Goal: Use online tool/utility: Utilize a website feature to perform a specific function

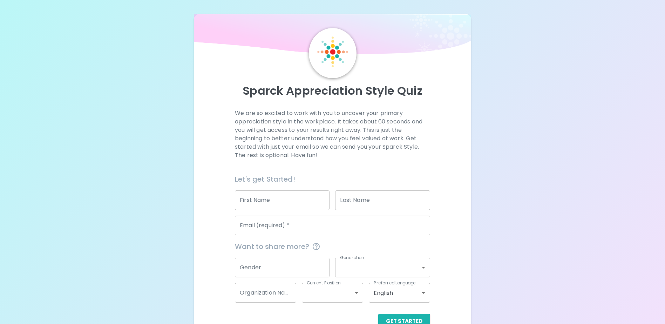
click at [260, 203] on input "First Name" at bounding box center [282, 200] width 95 height 20
type input "[PERSON_NAME]"
type input "[PERSON_NAME][EMAIL_ADDRESS][PERSON_NAME][DOMAIN_NAME]"
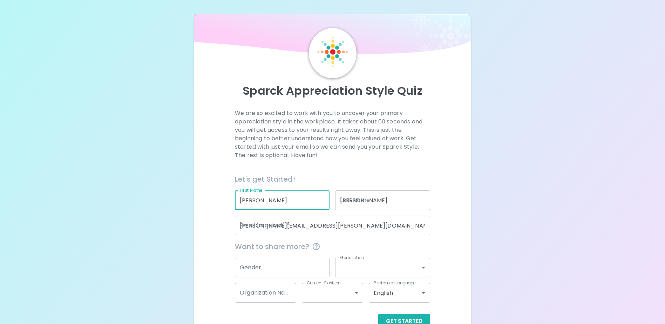
type input "391139101"
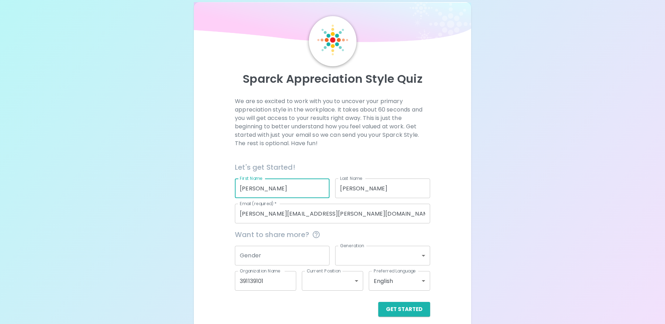
scroll to position [19, 0]
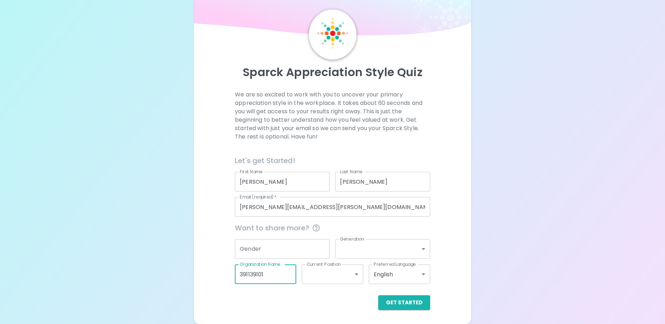
drag, startPoint x: 275, startPoint y: 275, endPoint x: 188, endPoint y: 273, distance: 86.7
click at [188, 273] on div "Sparck Appreciation Style Quiz We are so excited to work with you to uncover yo…" at bounding box center [332, 152] width 665 height 343
click at [423, 302] on button "Get Started" at bounding box center [404, 302] width 52 height 15
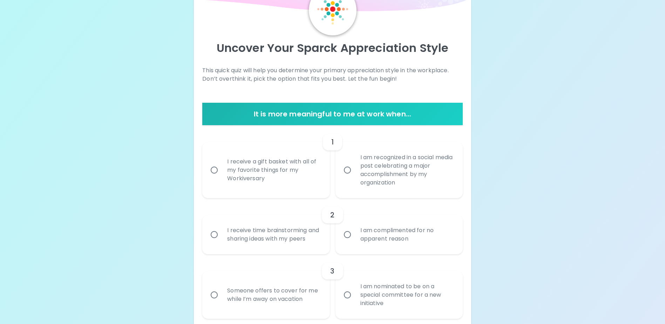
scroll to position [54, 0]
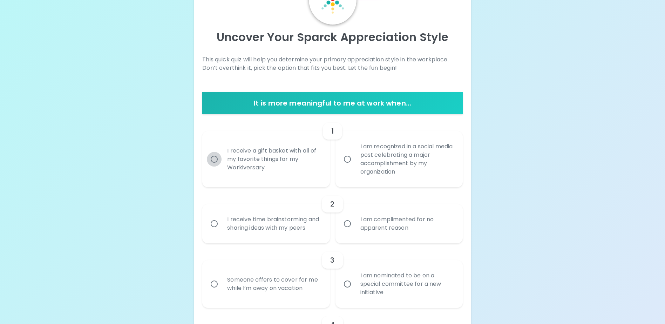
click at [215, 160] on input "I receive a gift basket with all of my favorite things for my Workiversary" at bounding box center [214, 159] width 15 height 15
radio input "true"
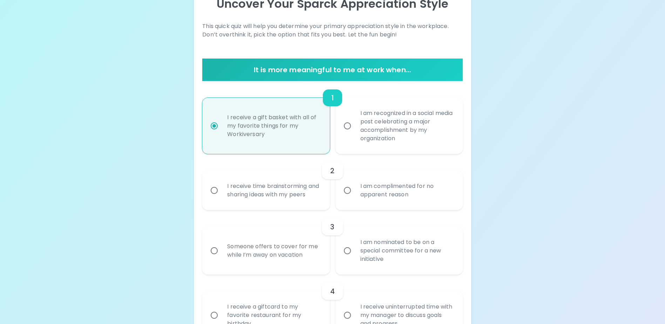
scroll to position [110, 0]
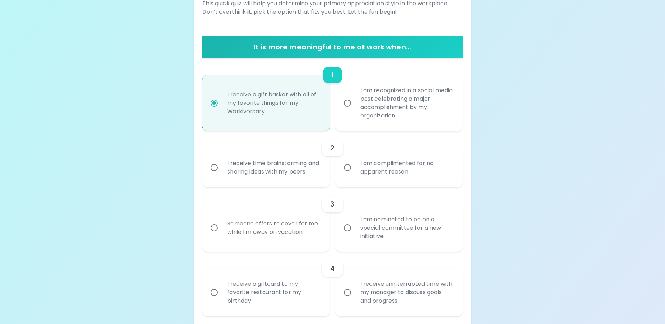
click at [349, 169] on input "I am complimented for no apparent reason" at bounding box center [347, 167] width 15 height 15
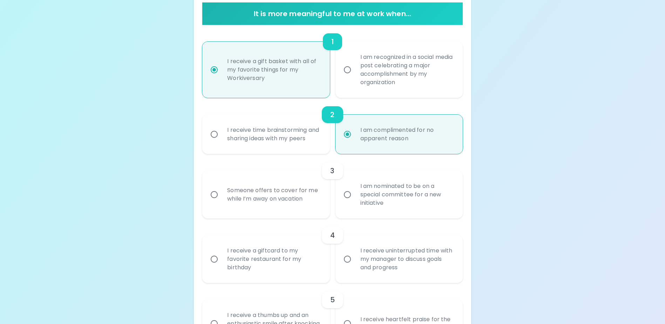
scroll to position [166, 0]
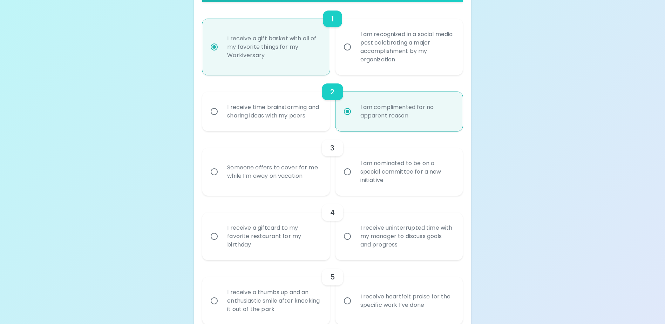
radio input "true"
click at [351, 179] on input "I am nominated to be on a special committee for a new initiative" at bounding box center [347, 172] width 15 height 15
radio input "false"
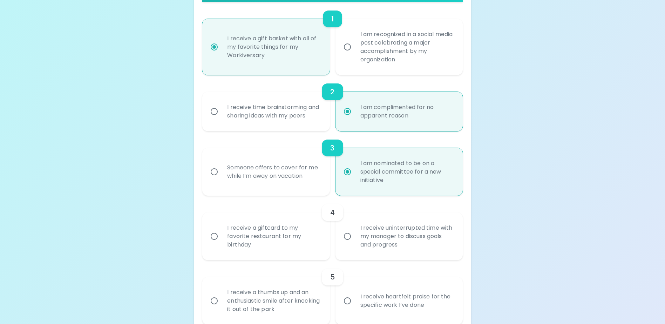
scroll to position [222, 0]
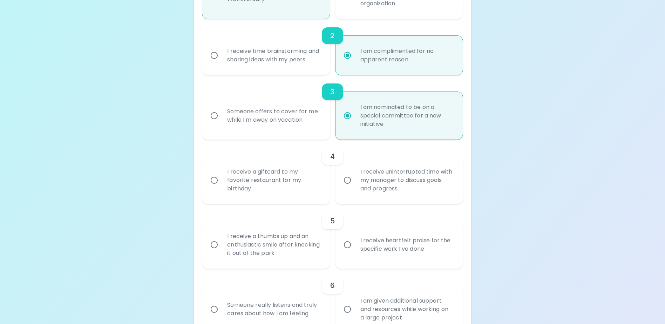
radio input "true"
click at [350, 188] on input "I receive uninterrupted time with my manager to discuss goals and progress" at bounding box center [347, 180] width 15 height 15
radio input "false"
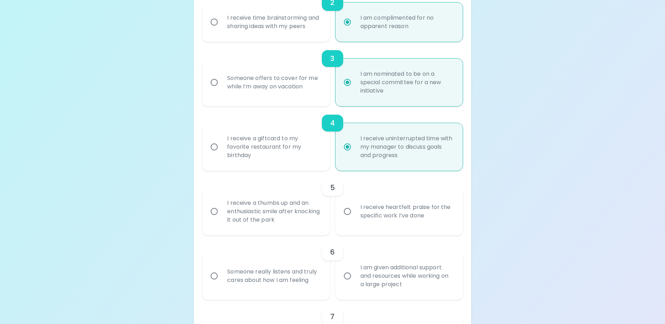
scroll to position [278, 0]
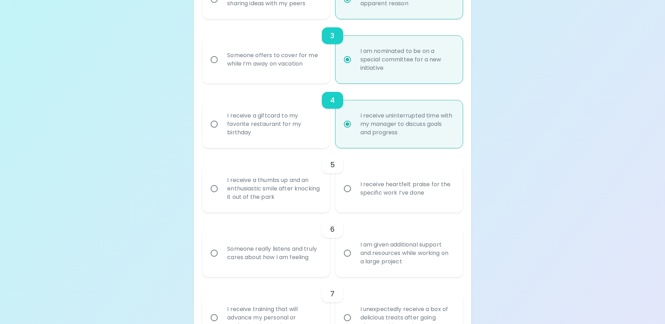
radio input "true"
click at [349, 196] on input "I receive heartfelt praise for the specific work I’ve done" at bounding box center [347, 188] width 15 height 15
radio input "false"
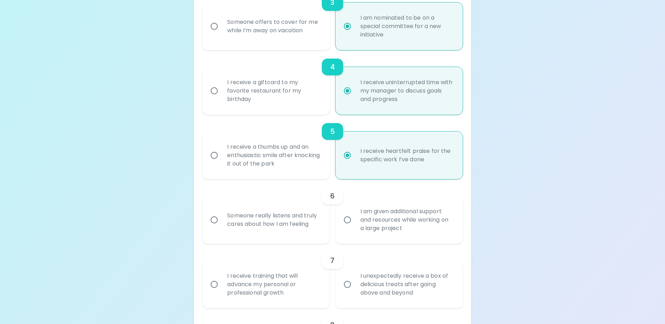
scroll to position [334, 0]
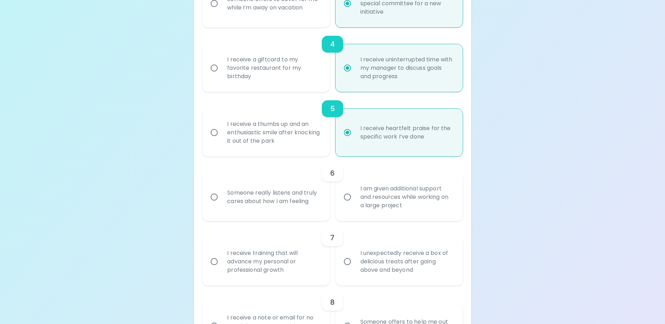
radio input "true"
click at [213, 205] on input "Someone really listens and truly cares about how I am feeling" at bounding box center [214, 197] width 15 height 15
radio input "false"
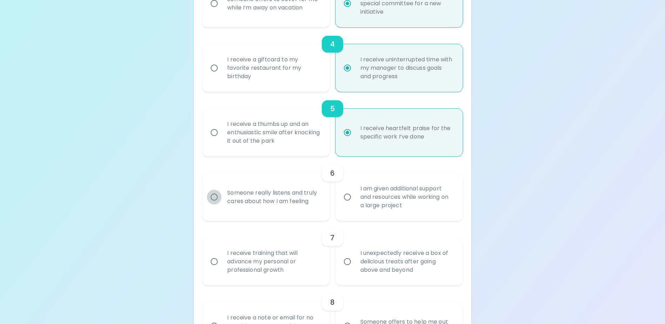
radio input "false"
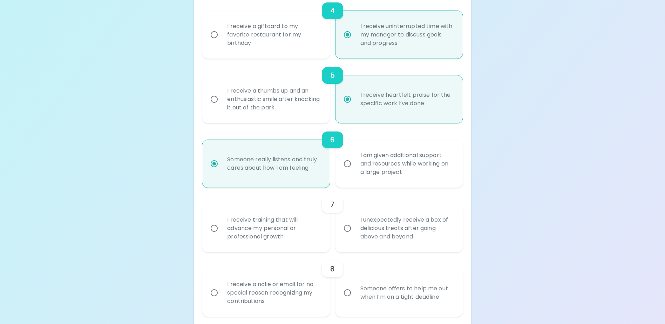
scroll to position [390, 0]
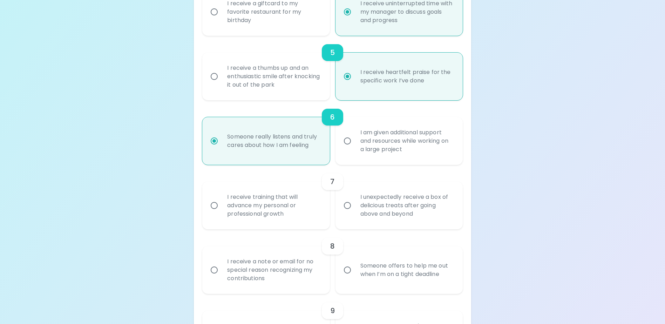
radio input "true"
click at [215, 213] on input "I receive training that will advance my personal or professional growth" at bounding box center [214, 205] width 15 height 15
radio input "false"
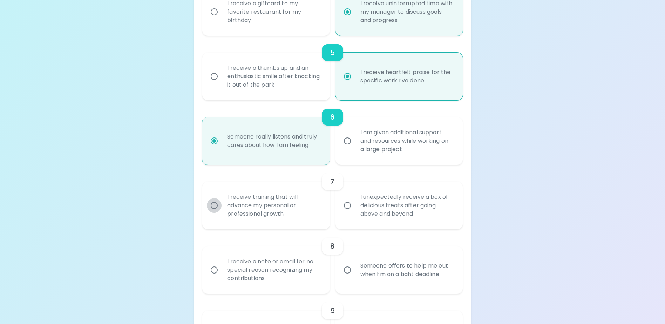
radio input "false"
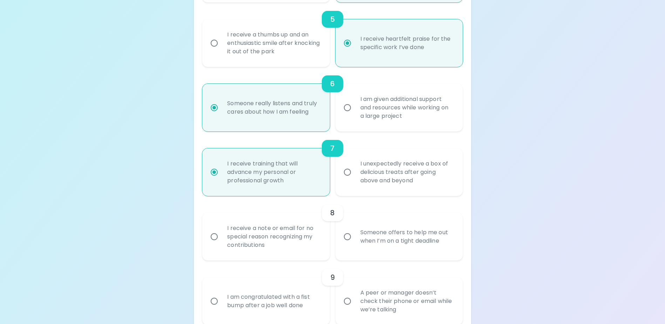
scroll to position [447, 0]
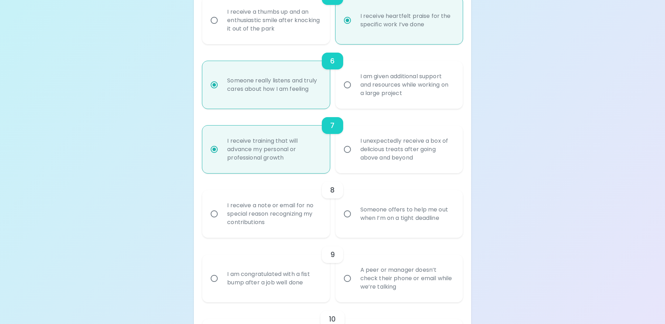
radio input "true"
click at [215, 221] on input "I receive a note or email for no special reason recognizing my contributions" at bounding box center [214, 214] width 15 height 15
radio input "false"
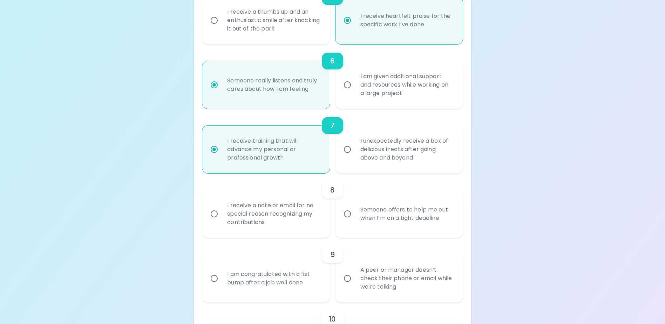
radio input "false"
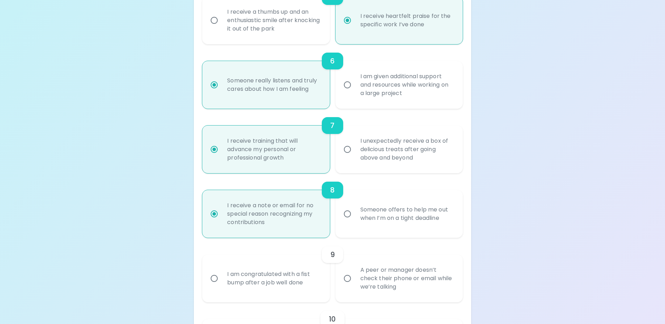
scroll to position [503, 0]
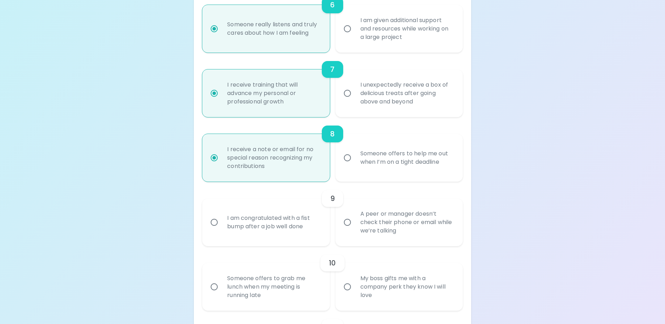
radio input "true"
click at [346, 229] on input "A peer or manager doesn’t check their phone or email while we’re talking" at bounding box center [347, 222] width 15 height 15
radio input "false"
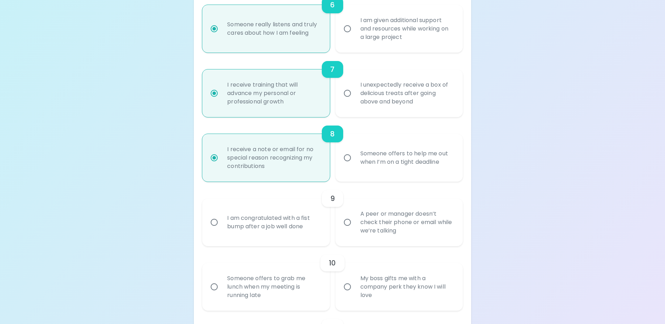
radio input "false"
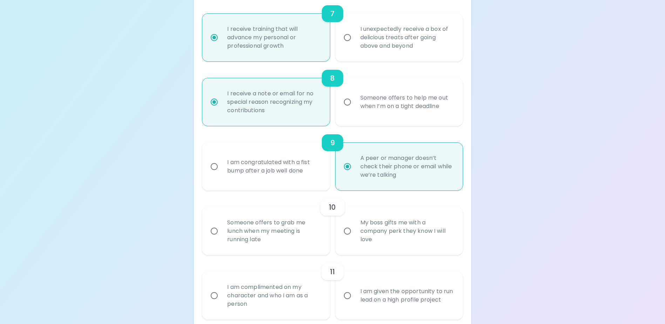
scroll to position [559, 0]
radio input "true"
click at [348, 238] on input "My boss gifts me with a company perk they know I will love" at bounding box center [347, 230] width 15 height 15
radio input "false"
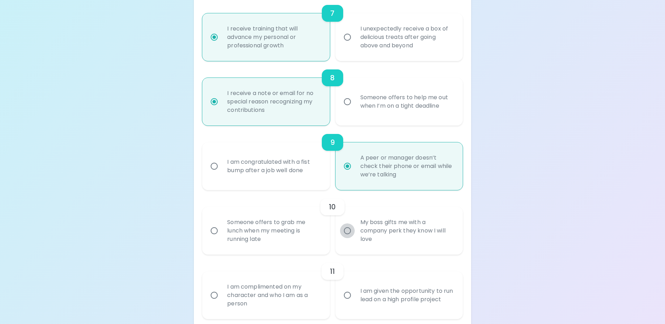
radio input "false"
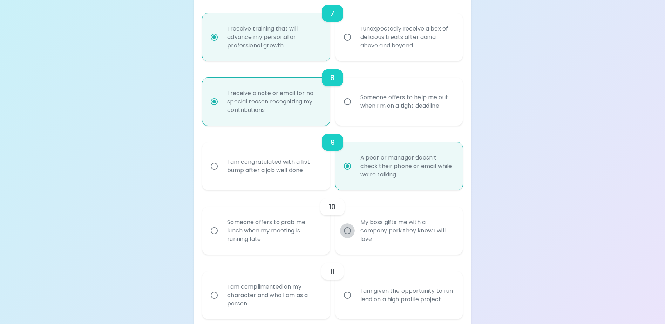
radio input "false"
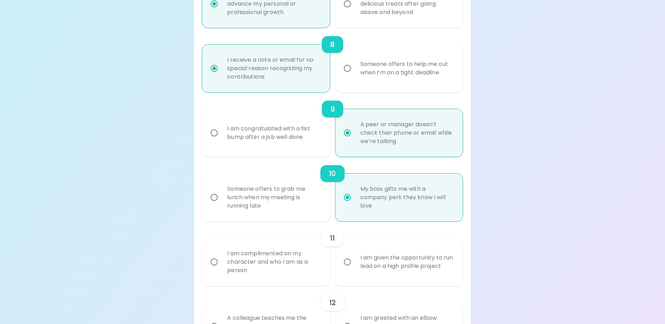
scroll to position [615, 0]
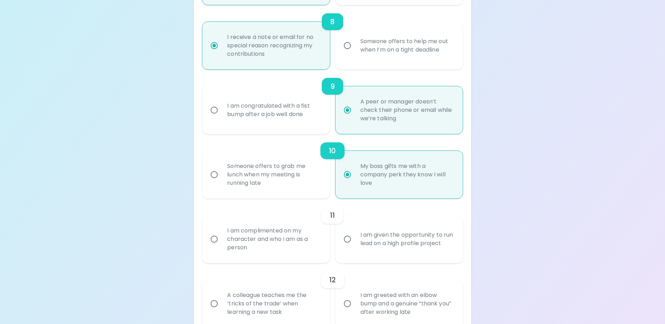
radio input "true"
click at [216, 246] on input "I am complimented on my character and who I am as a person" at bounding box center [214, 239] width 15 height 15
radio input "false"
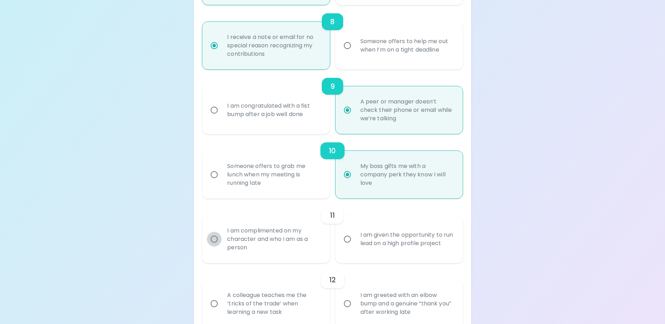
radio input "false"
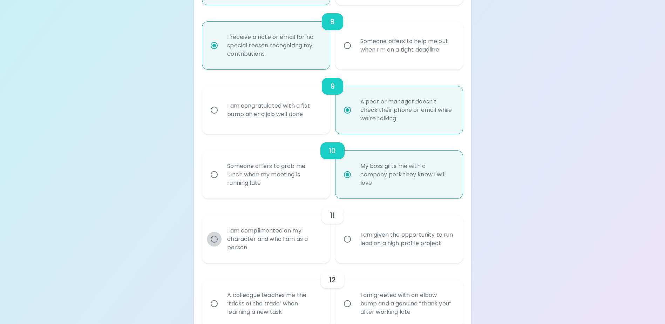
radio input "false"
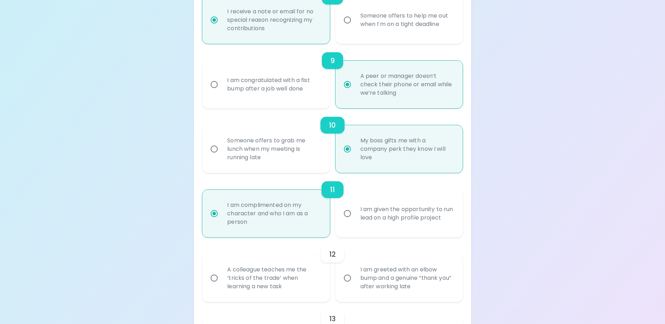
scroll to position [671, 0]
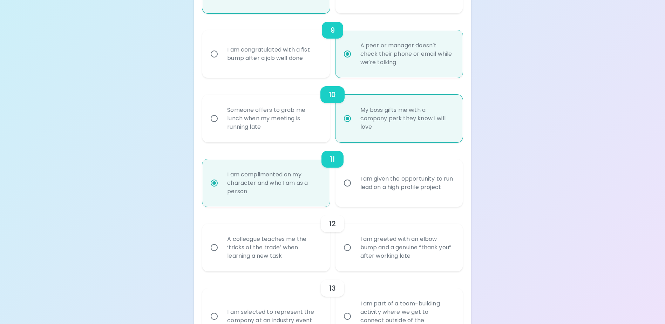
radio input "true"
click at [218, 255] on input "A colleague teaches me the ‘tricks of the trade’ when learning a new task" at bounding box center [214, 247] width 15 height 15
radio input "false"
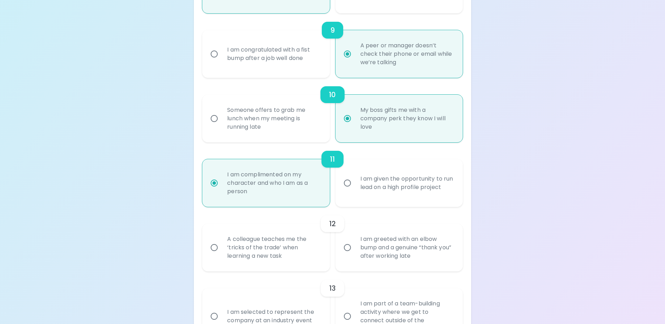
radio input "false"
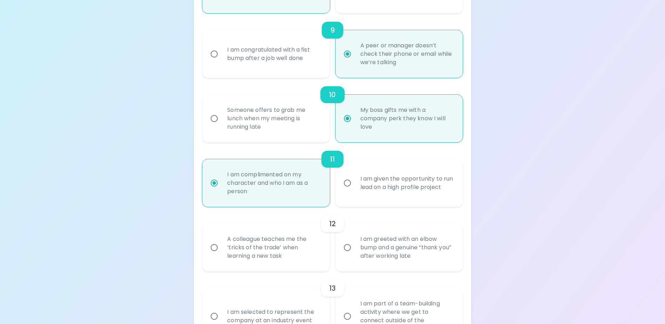
radio input "false"
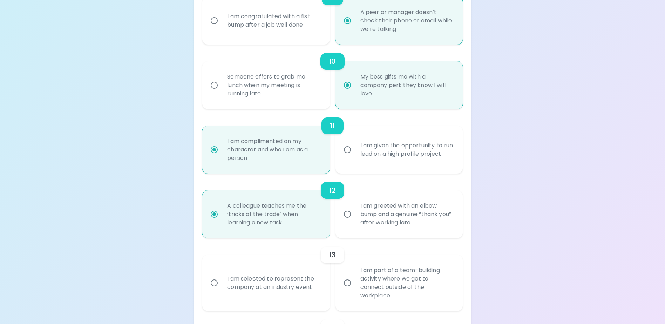
scroll to position [727, 0]
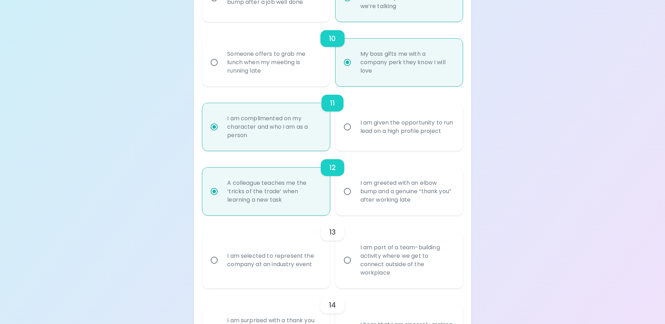
radio input "true"
click at [216, 266] on input "I am selected to represent the company at an industry event" at bounding box center [214, 260] width 15 height 15
radio input "false"
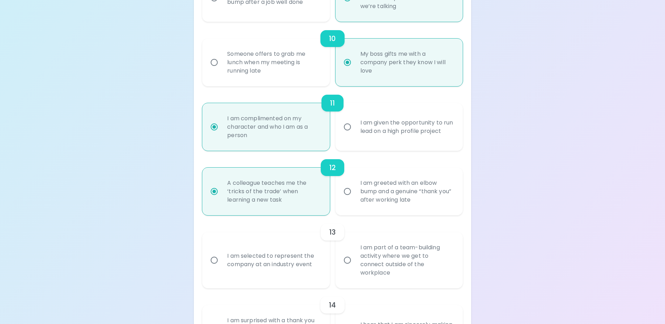
radio input "false"
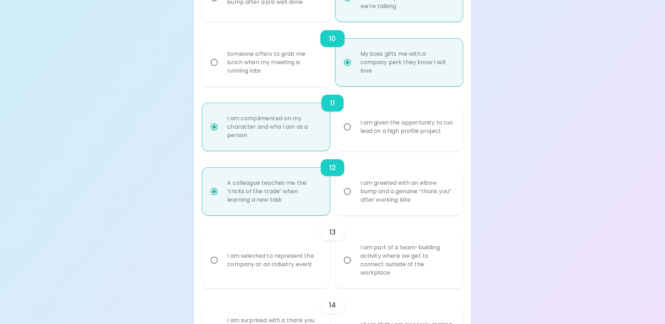
radio input "false"
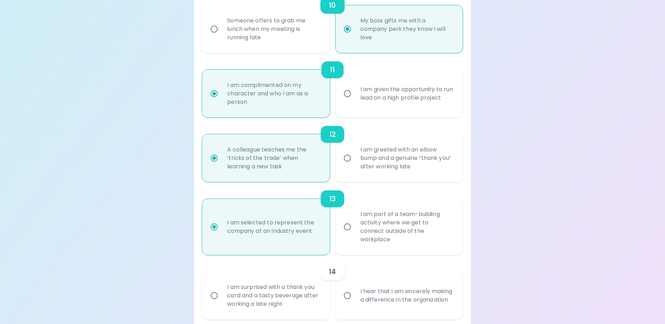
scroll to position [783, 0]
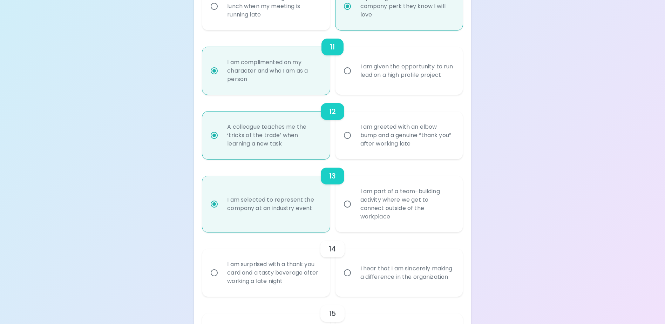
radio input "true"
click at [346, 274] on input "I hear that I am sincerely making a difference in the organization" at bounding box center [347, 273] width 15 height 15
radio input "false"
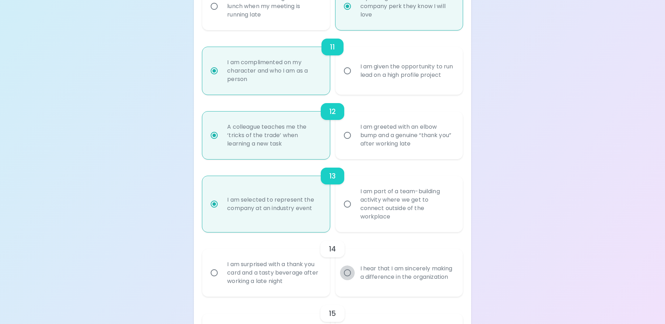
radio input "false"
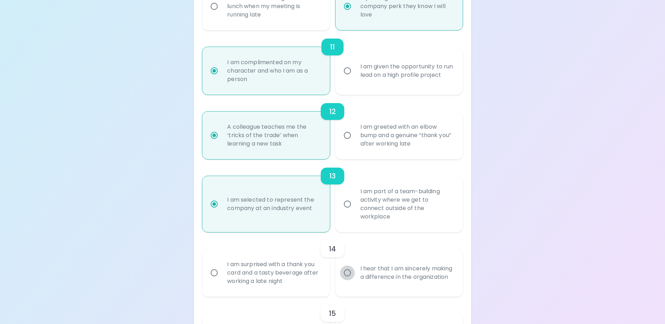
radio input "false"
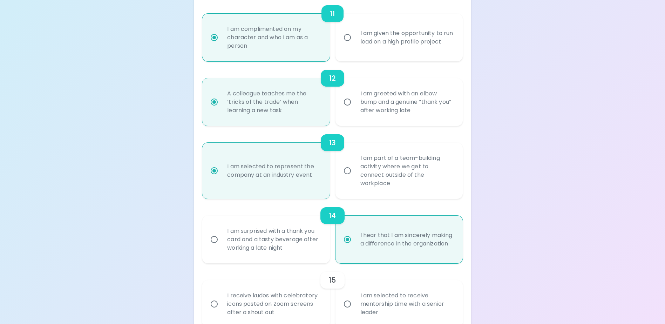
scroll to position [839, 0]
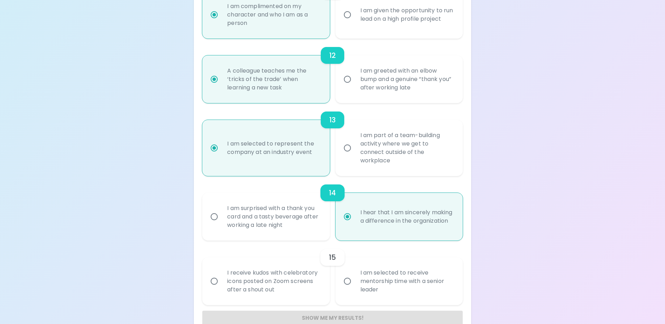
radio input "true"
click at [346, 283] on input "I am selected to receive mentorship time with a senior leader" at bounding box center [347, 281] width 15 height 15
radio input "false"
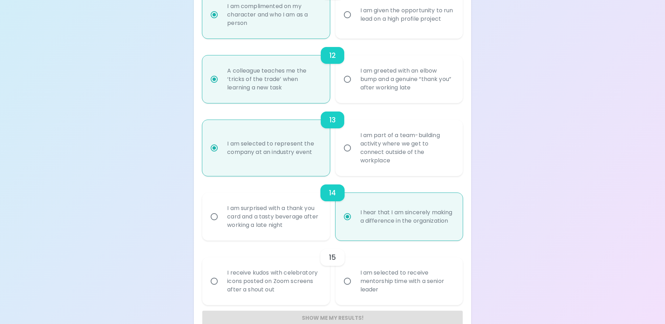
radio input "false"
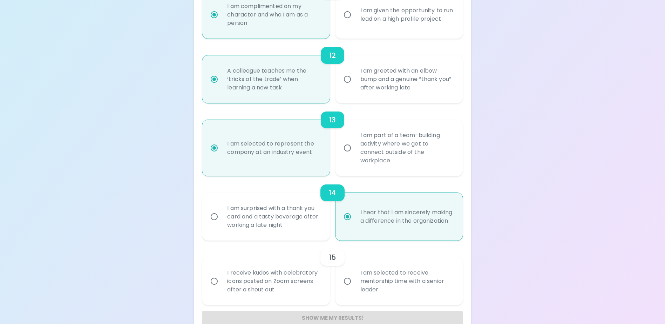
radio input "false"
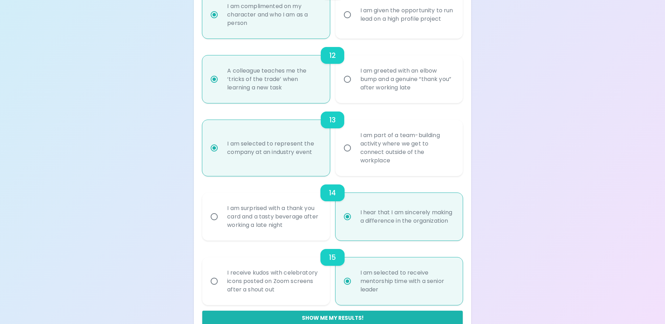
scroll to position [855, 0]
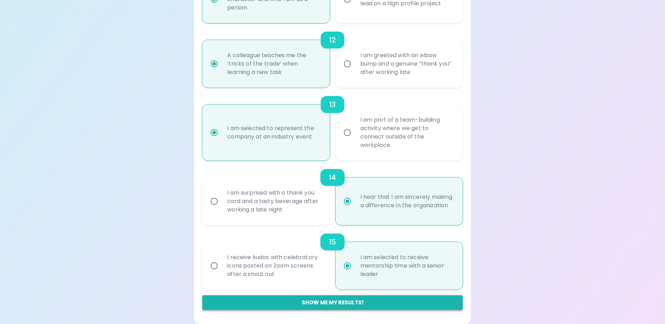
radio input "true"
click at [348, 303] on button "Show me my results!" at bounding box center [332, 302] width 260 height 15
radio input "false"
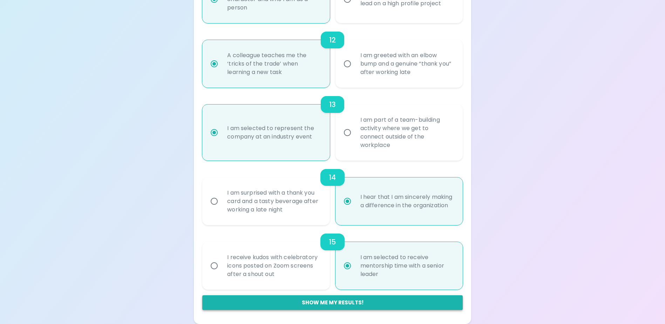
radio input "false"
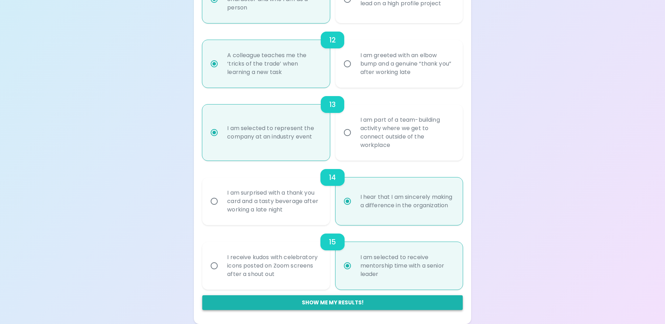
radio input "false"
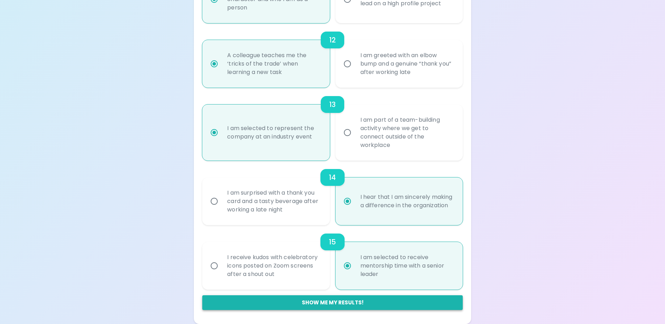
radio input "false"
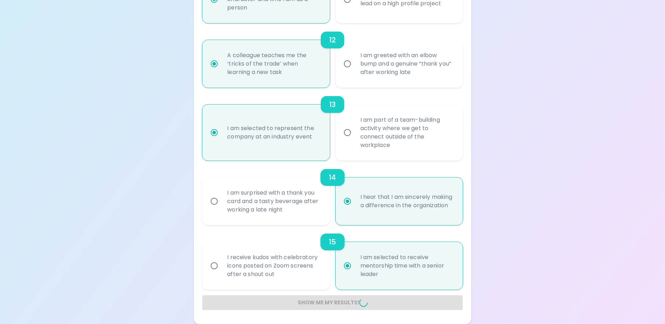
radio input "false"
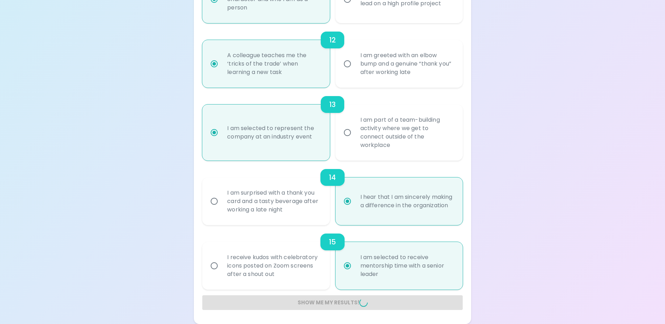
radio input "false"
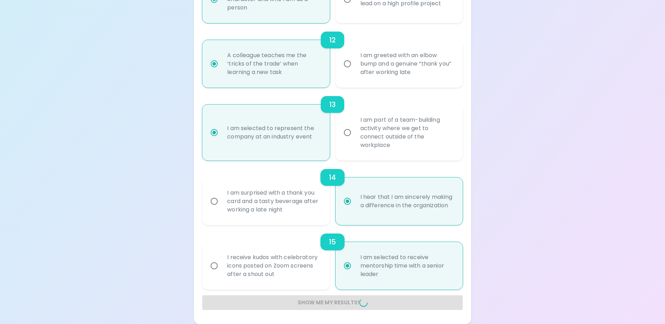
radio input "false"
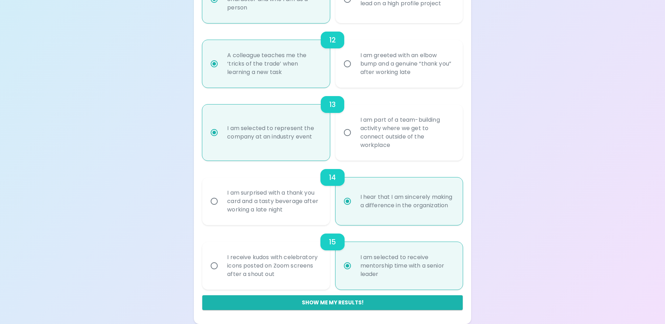
scroll to position [128, 0]
